Goal: Transaction & Acquisition: Purchase product/service

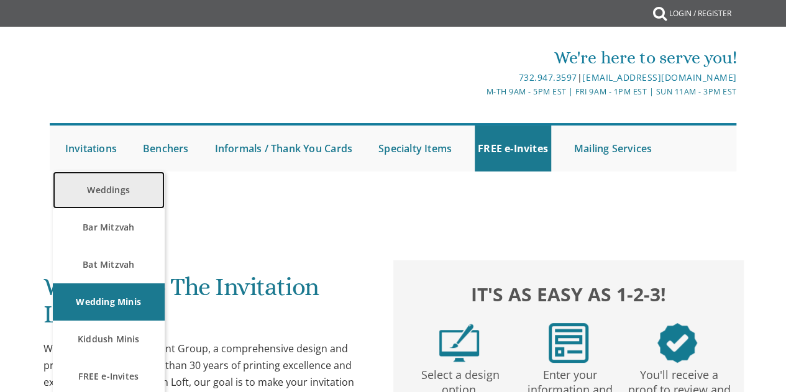
click at [95, 190] on link "Weddings" at bounding box center [109, 190] width 112 height 37
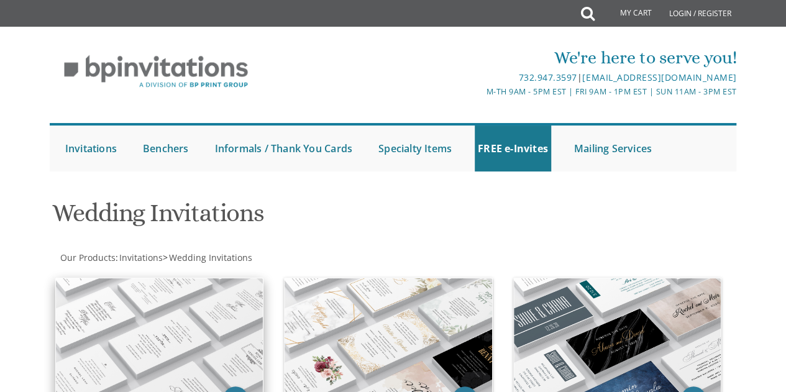
scroll to position [124, 0]
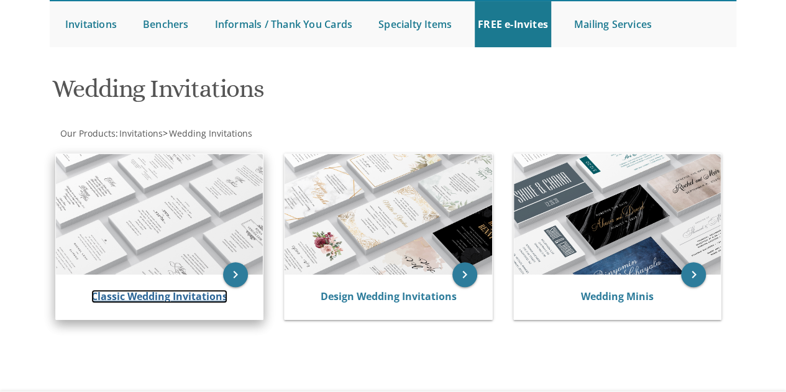
click at [141, 300] on link "Classic Wedding Invitations" at bounding box center [159, 297] width 136 height 14
click at [236, 276] on icon "keyboard_arrow_right" at bounding box center [235, 274] width 25 height 25
click at [183, 297] on link "Classic Wedding Invitations" at bounding box center [159, 297] width 136 height 14
click at [186, 295] on link "Classic Wedding Invitations" at bounding box center [159, 297] width 136 height 14
